Goal: Information Seeking & Learning: Understand process/instructions

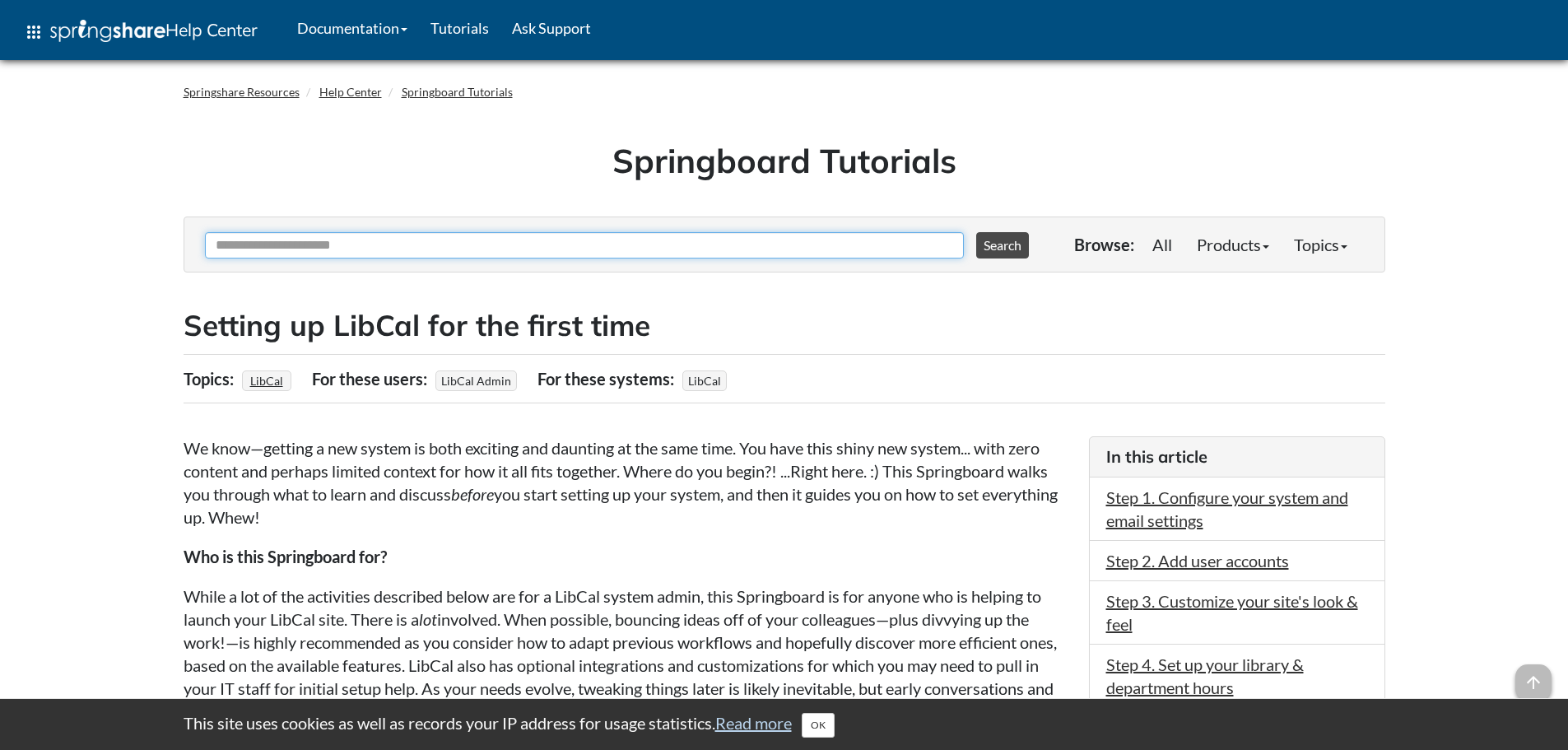
click at [434, 249] on input "Ask Another Question" at bounding box center [585, 245] width 759 height 26
type input "**********"
click at [977, 232] on button "Search" at bounding box center [1003, 245] width 52 height 26
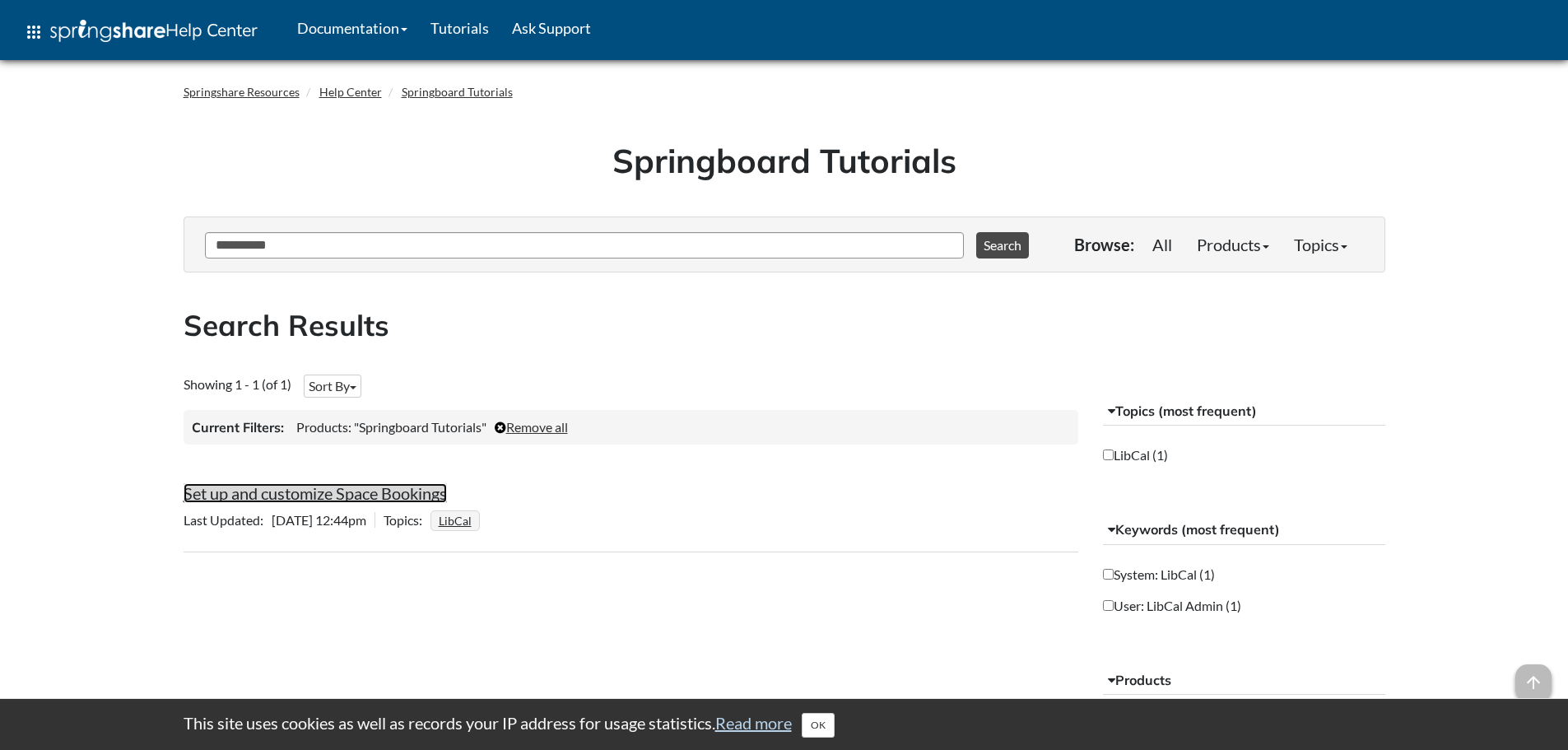
click at [383, 486] on link "Set up and customize Space Bookings" at bounding box center [315, 492] width 264 height 19
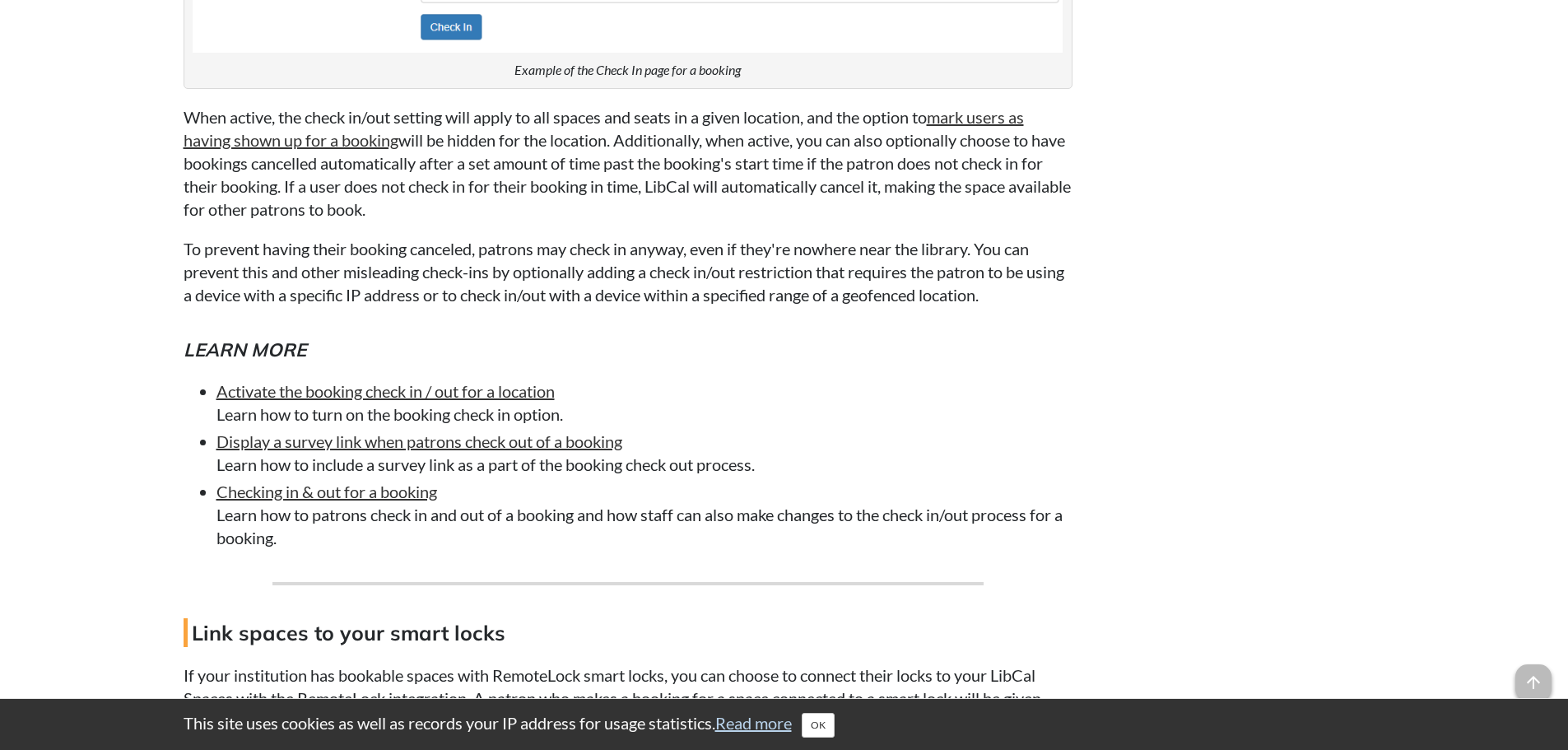
scroll to position [14072, 0]
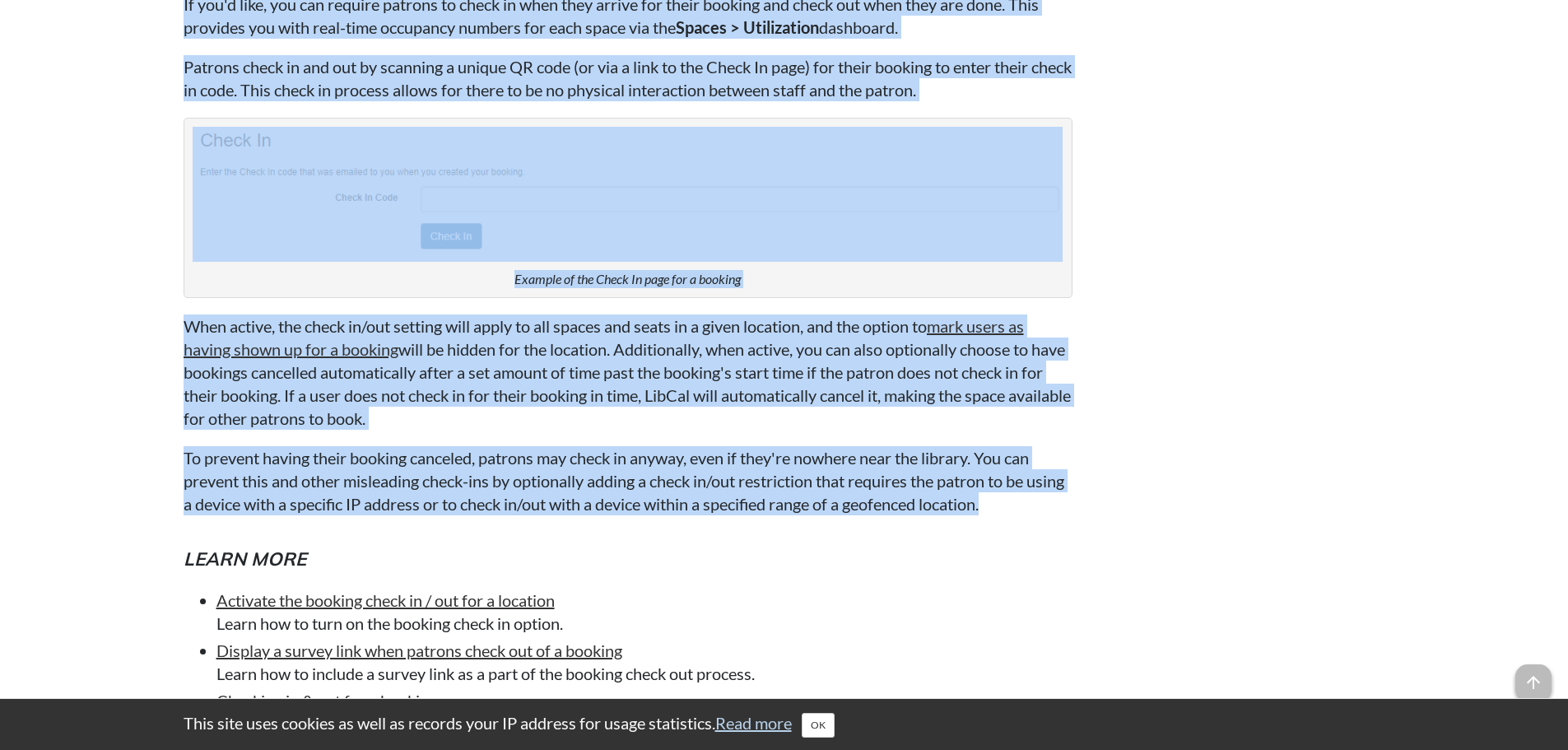
drag, startPoint x: 164, startPoint y: 24, endPoint x: 1077, endPoint y: 581, distance: 1069.5
copy div "Require users to check in/out of their bookings If you'd like, you can require …"
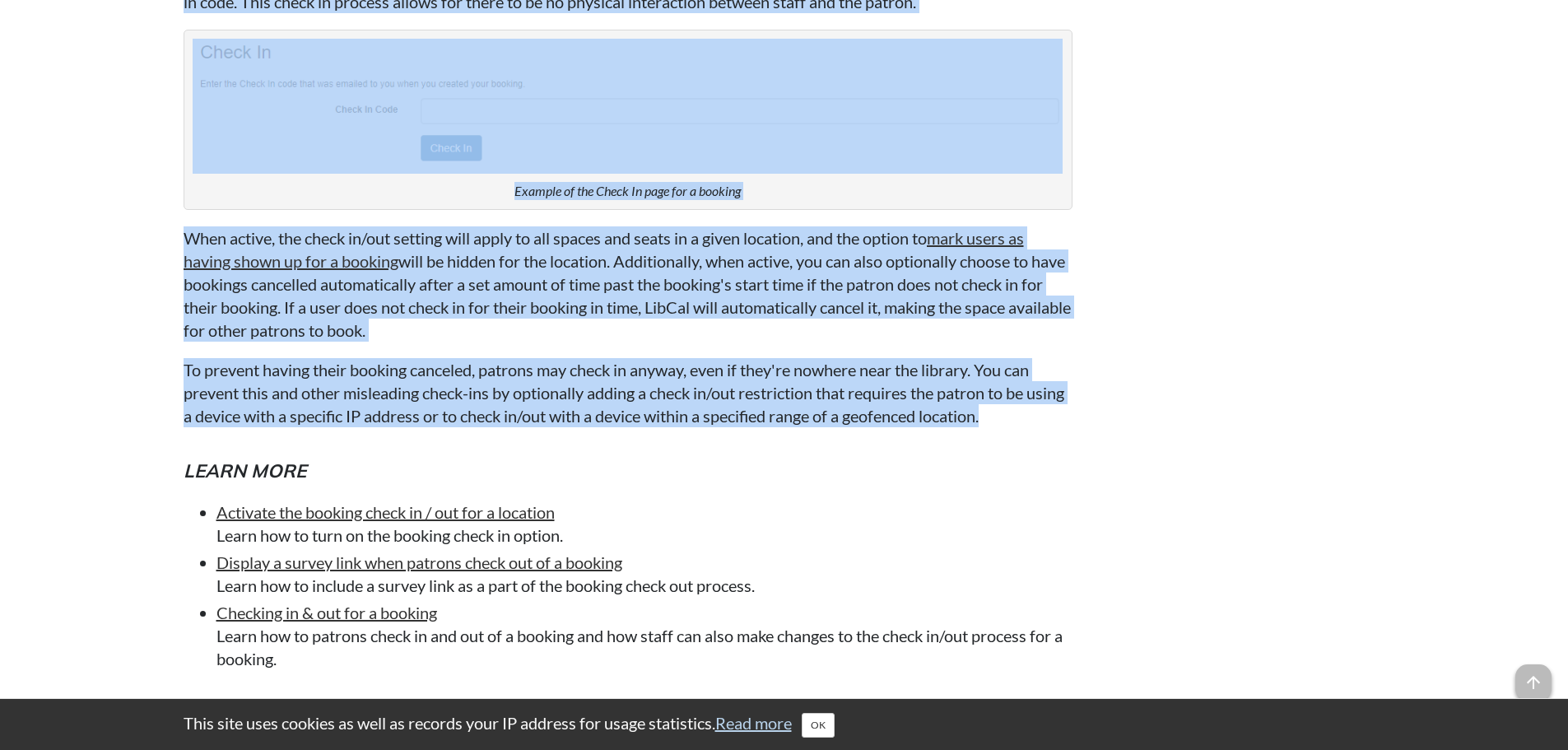
scroll to position [14318, 0]
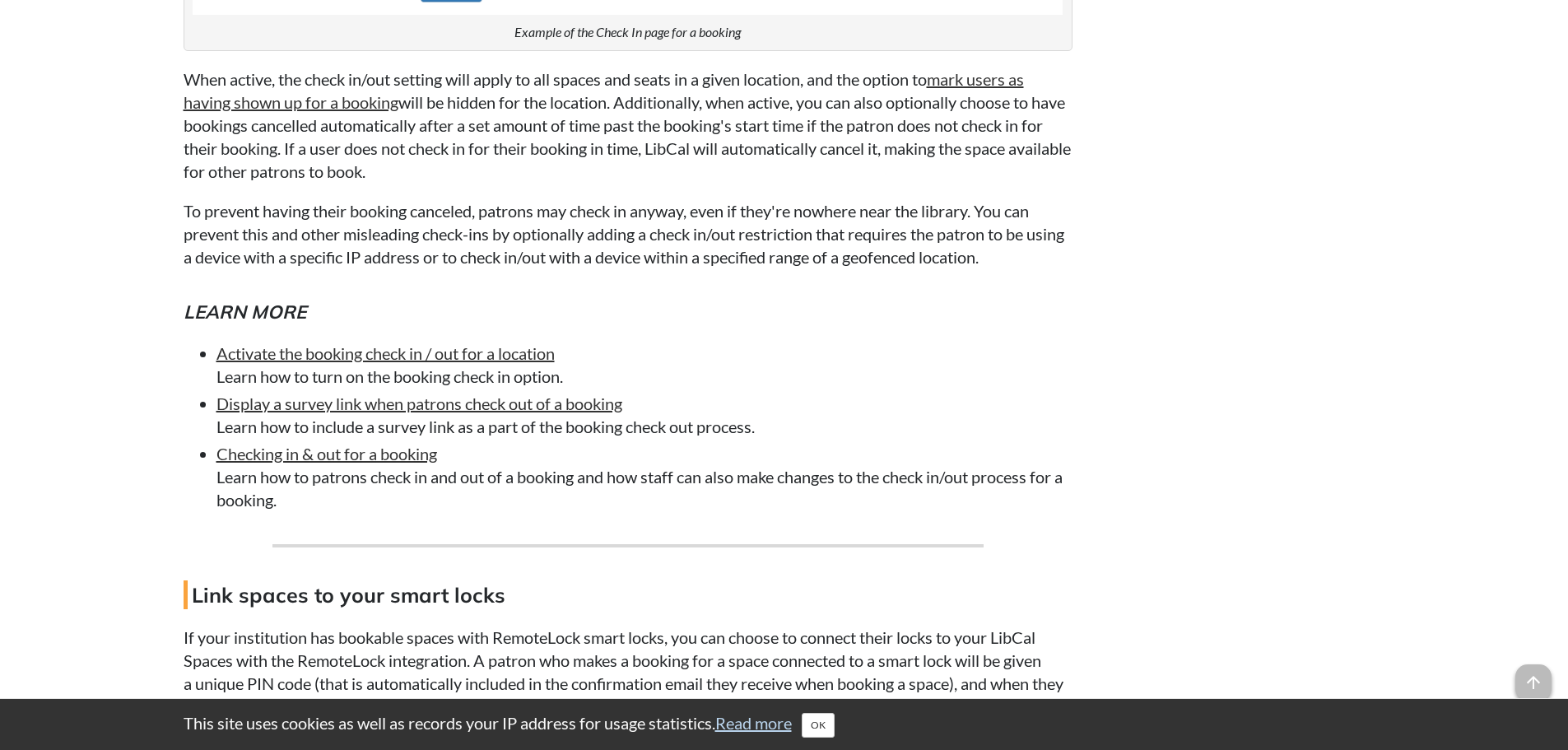
drag, startPoint x: 1367, startPoint y: 291, endPoint x: 1351, endPoint y: 296, distance: 16.8
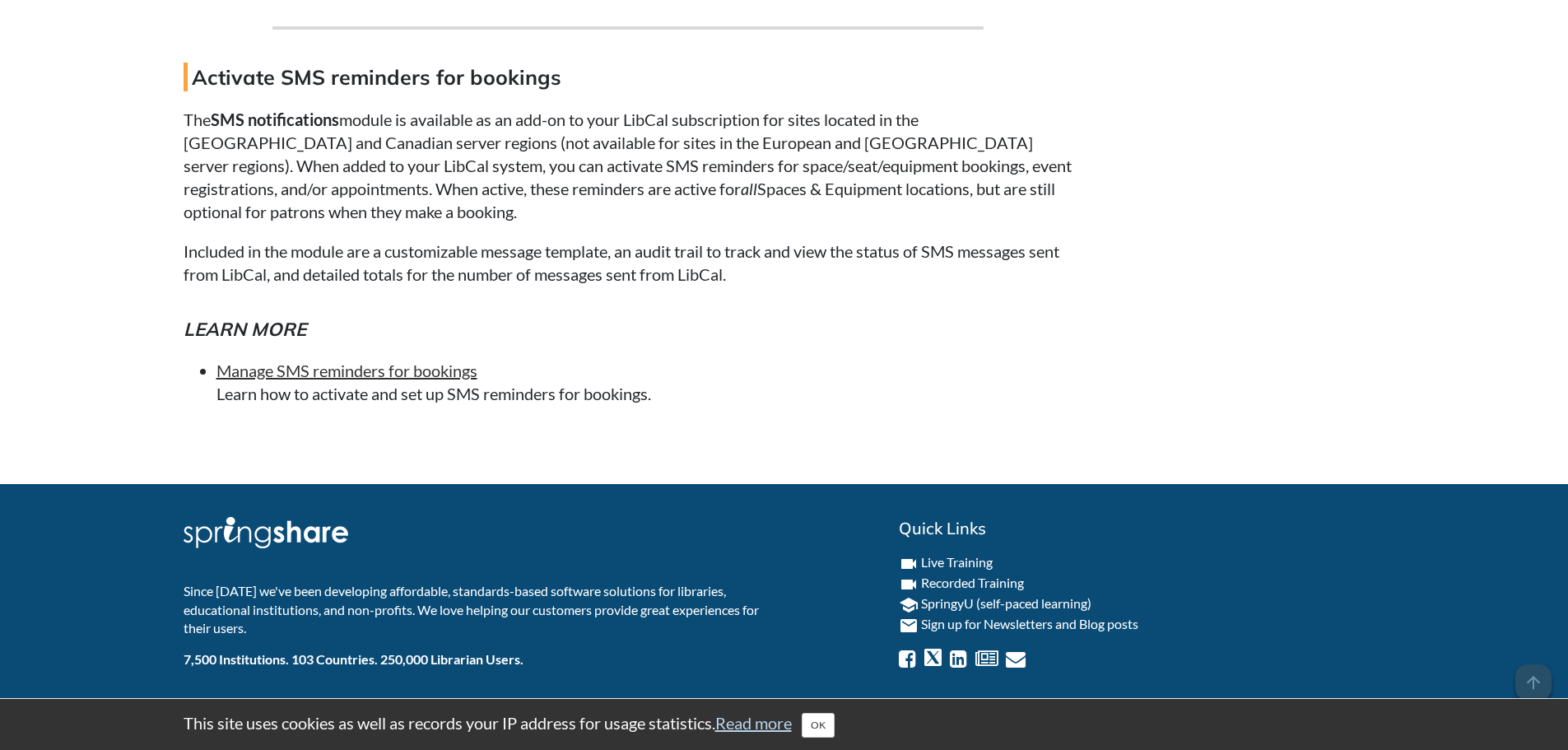
scroll to position [15224, 0]
